Goal: Use online tool/utility: Use online tool/utility

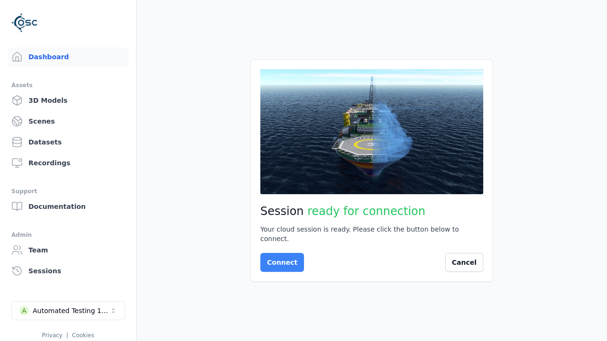
click at [279, 258] on button "Connect" at bounding box center [282, 262] width 44 height 19
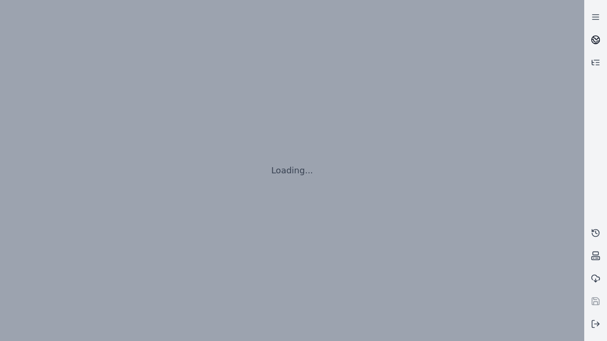
click at [595, 40] on icon at bounding box center [596, 37] width 6 height 3
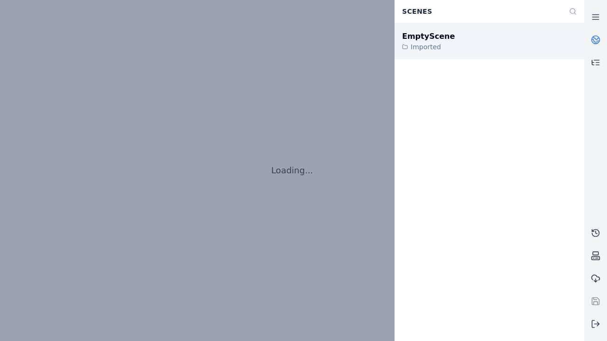
click at [423, 36] on div "EmptyScene" at bounding box center [428, 36] width 53 height 11
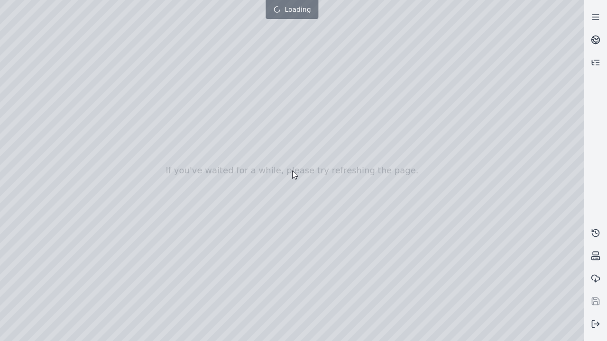
click at [2, 2] on div at bounding box center [292, 170] width 584 height 341
click at [535, 334] on div at bounding box center [292, 170] width 584 height 341
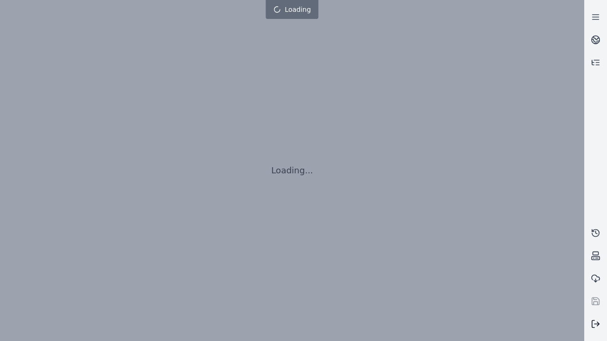
click at [595, 324] on line at bounding box center [596, 324] width 5 height 0
